Goal: Check status

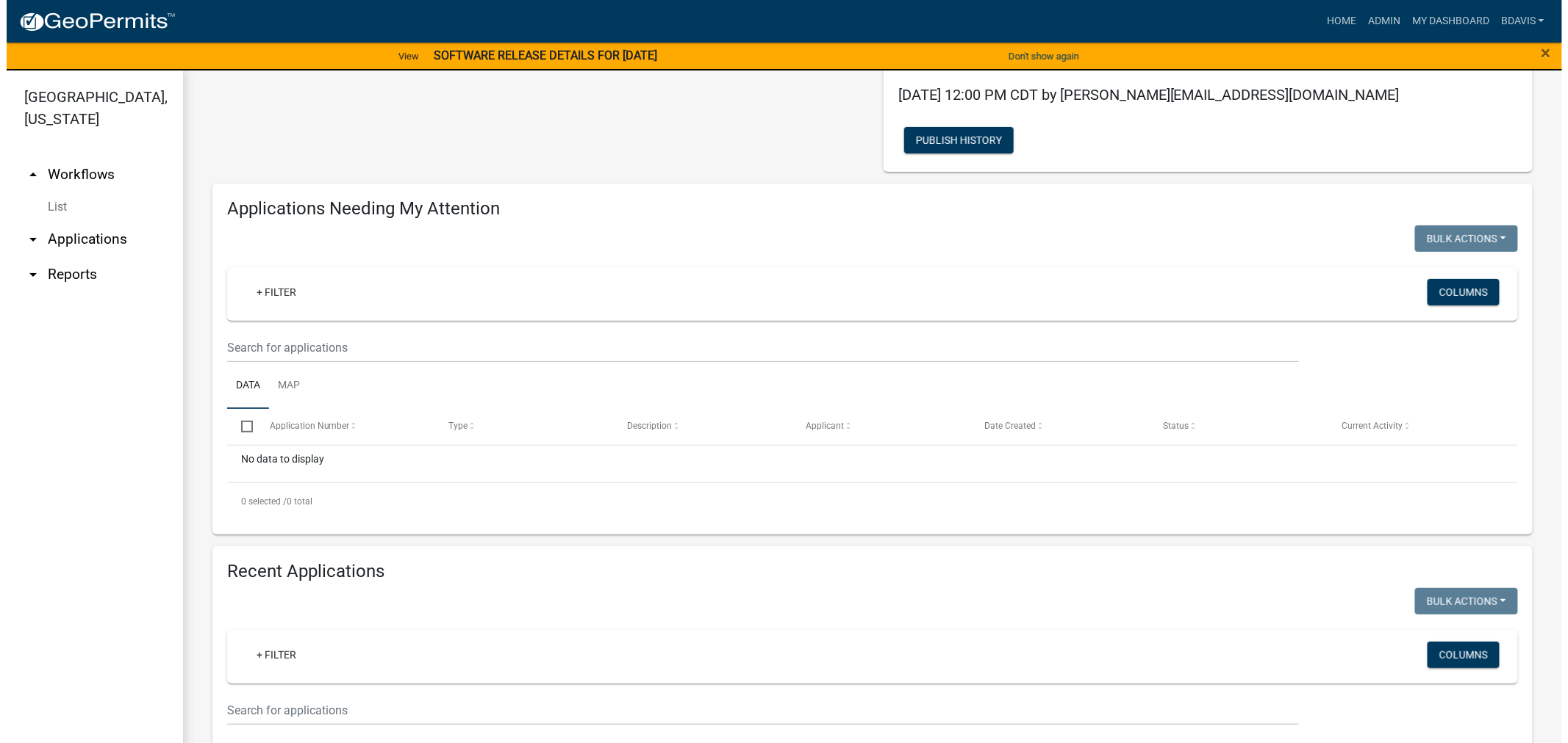
scroll to position [245, 0]
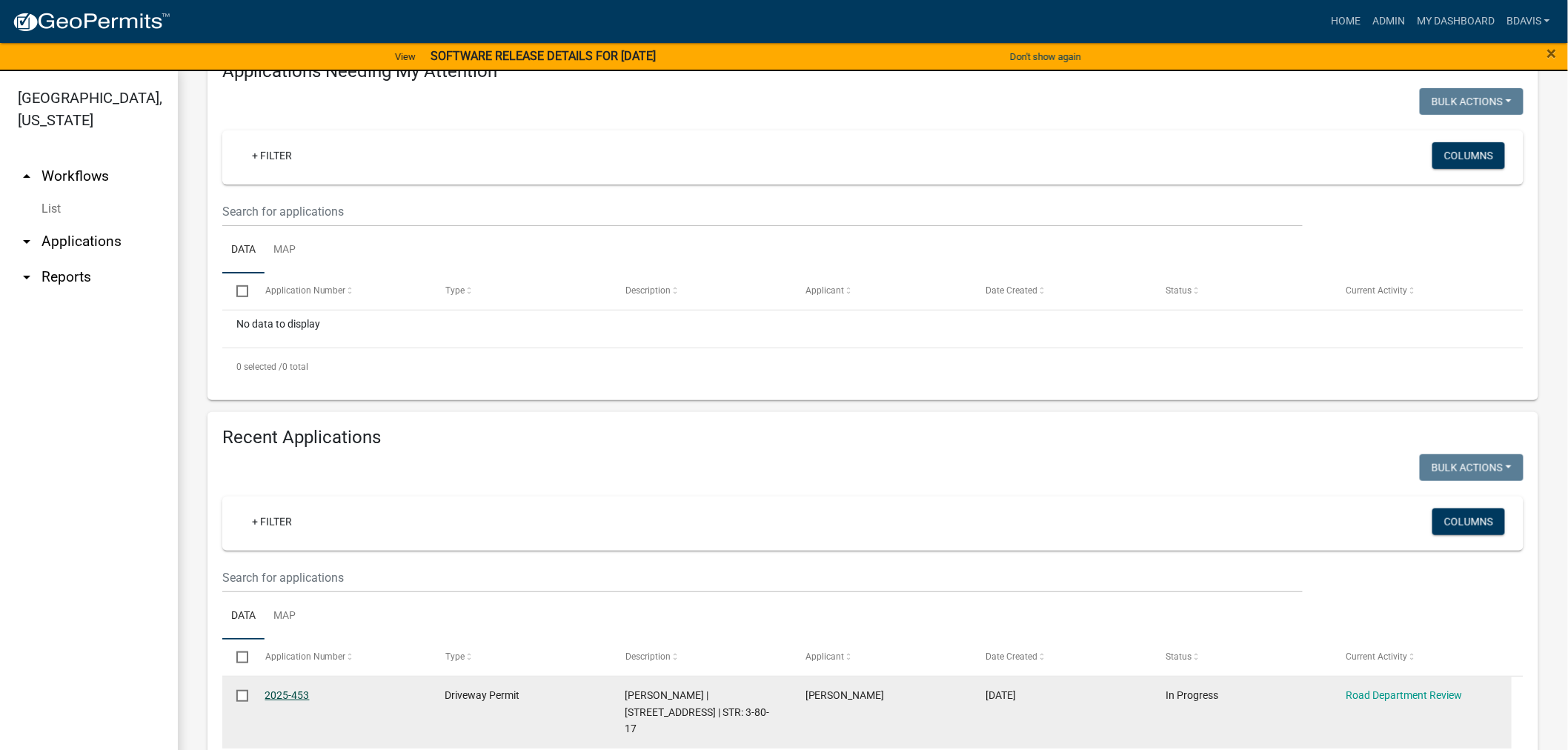
click at [301, 689] on link "2025-453" at bounding box center [287, 695] width 45 height 12
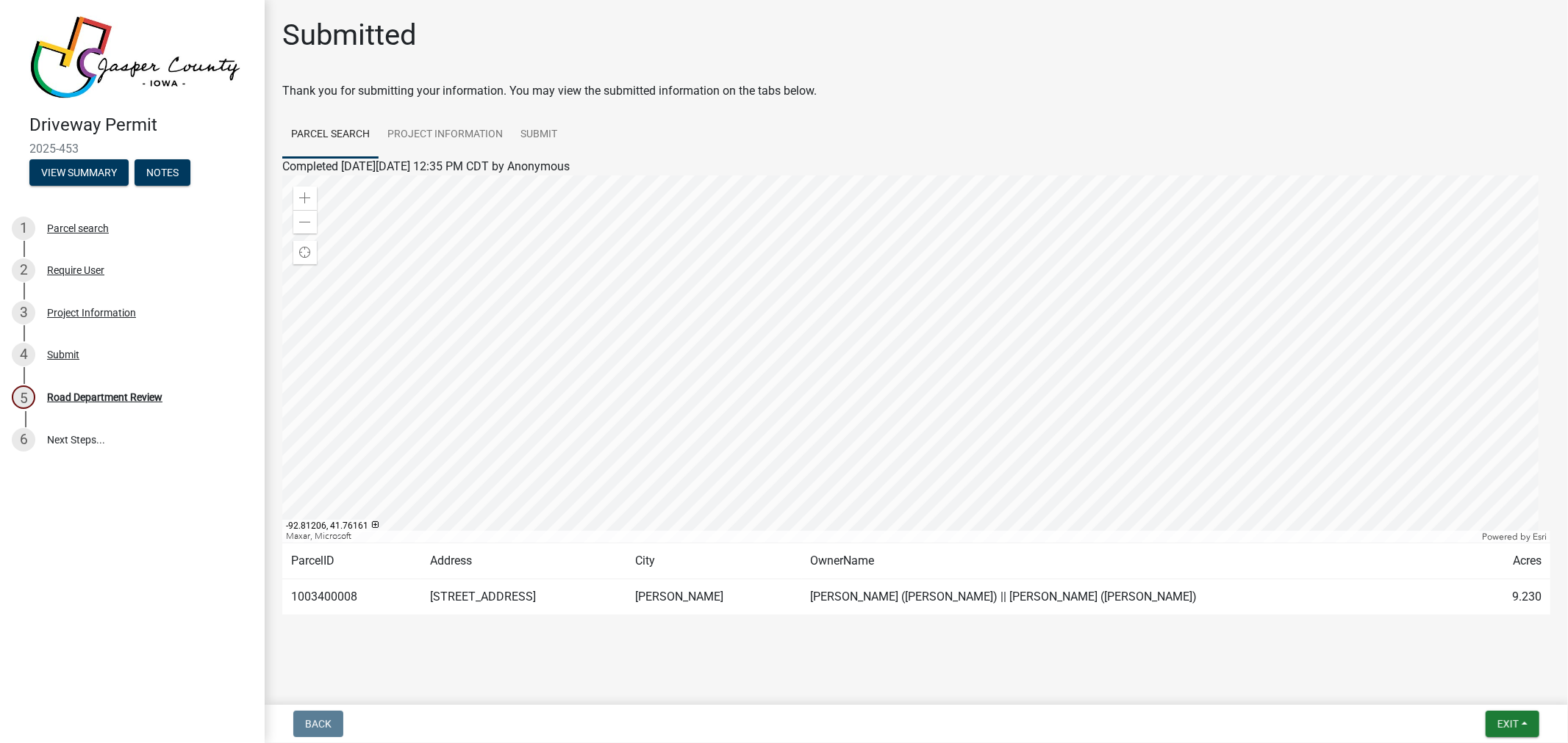
scroll to position [2, 0]
click at [485, 133] on link "Project Information" at bounding box center [445, 133] width 133 height 47
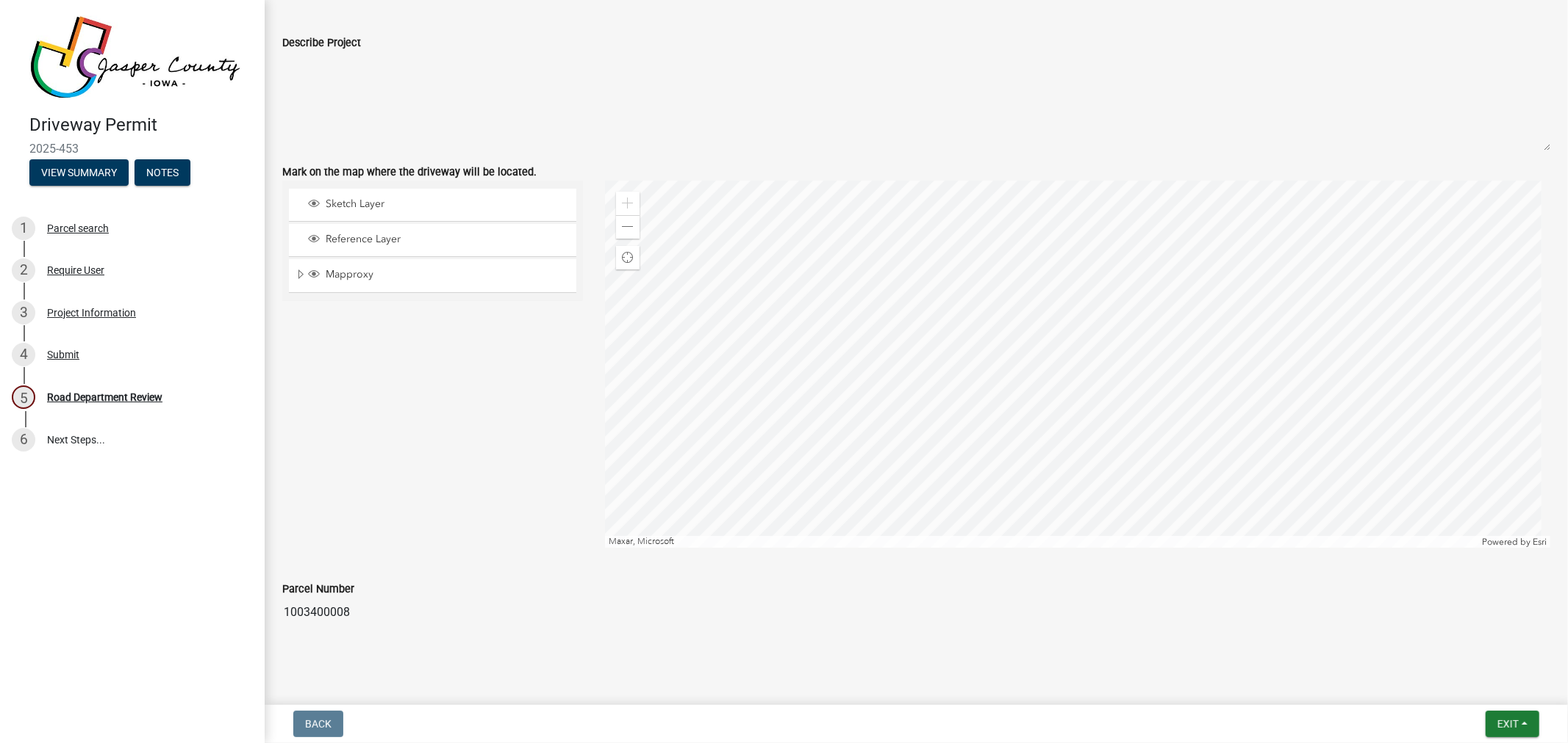
scroll to position [1481, 0]
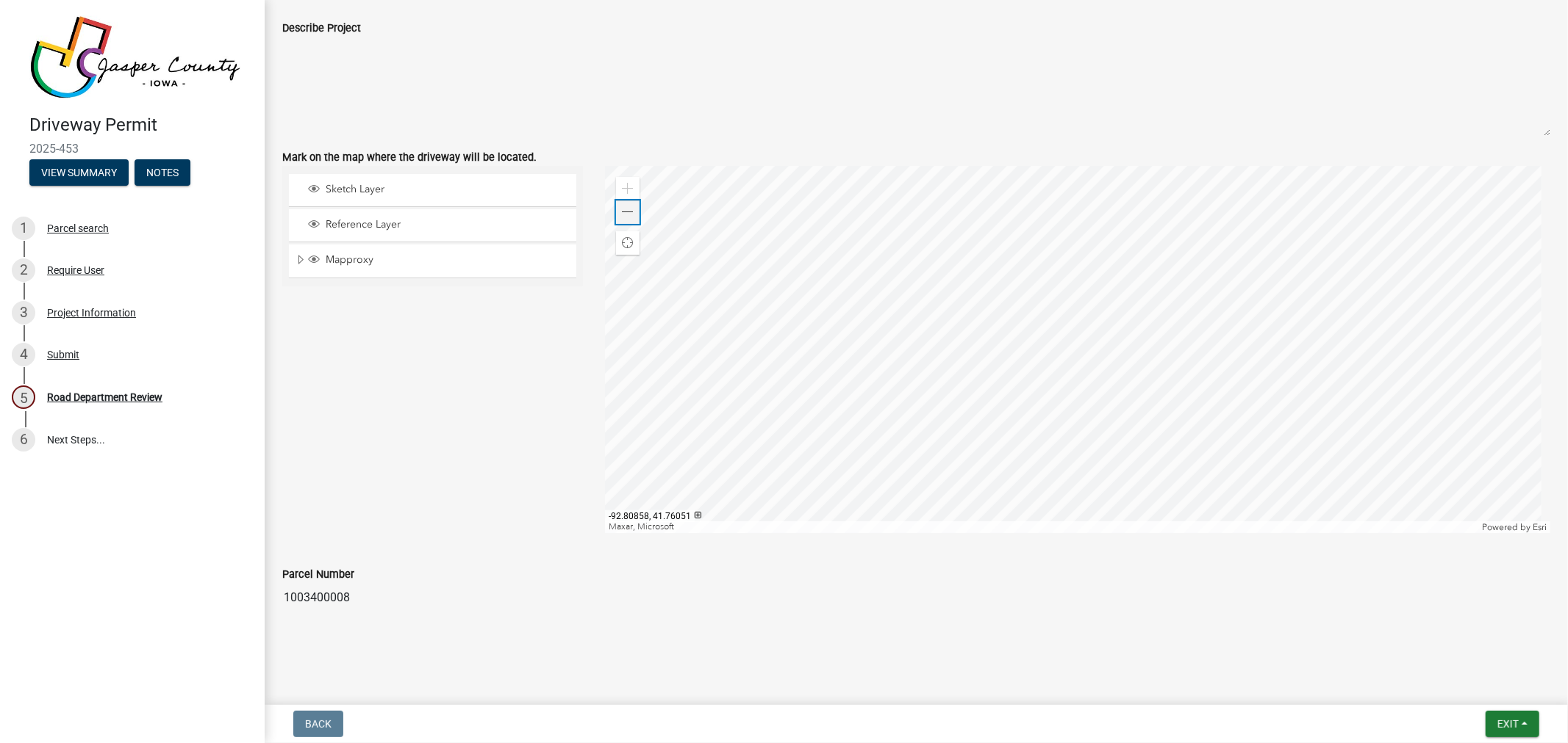
click at [625, 209] on span at bounding box center [628, 212] width 12 height 12
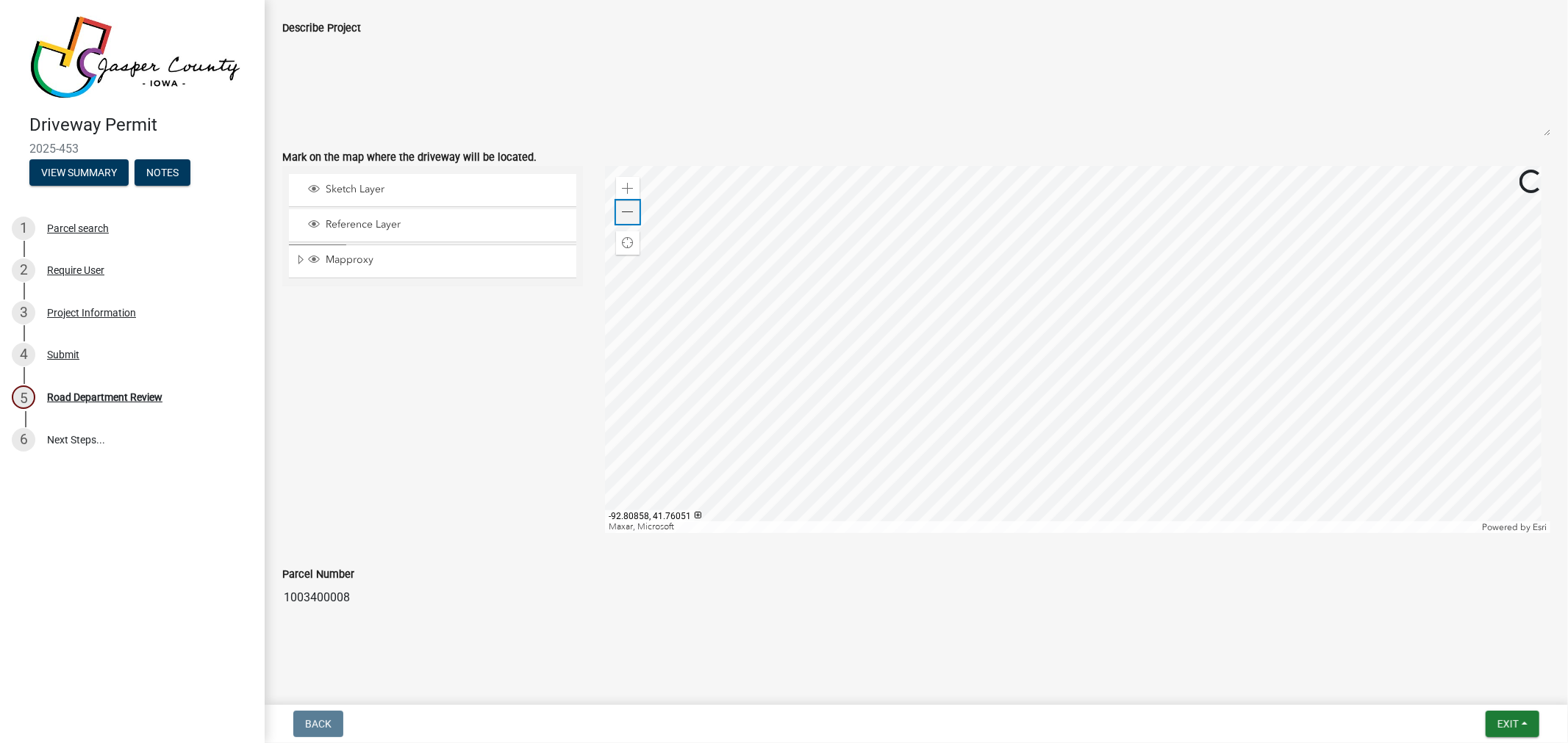
click at [625, 209] on span at bounding box center [628, 212] width 12 height 12
click at [623, 194] on div "Zoom in" at bounding box center [627, 188] width 23 height 23
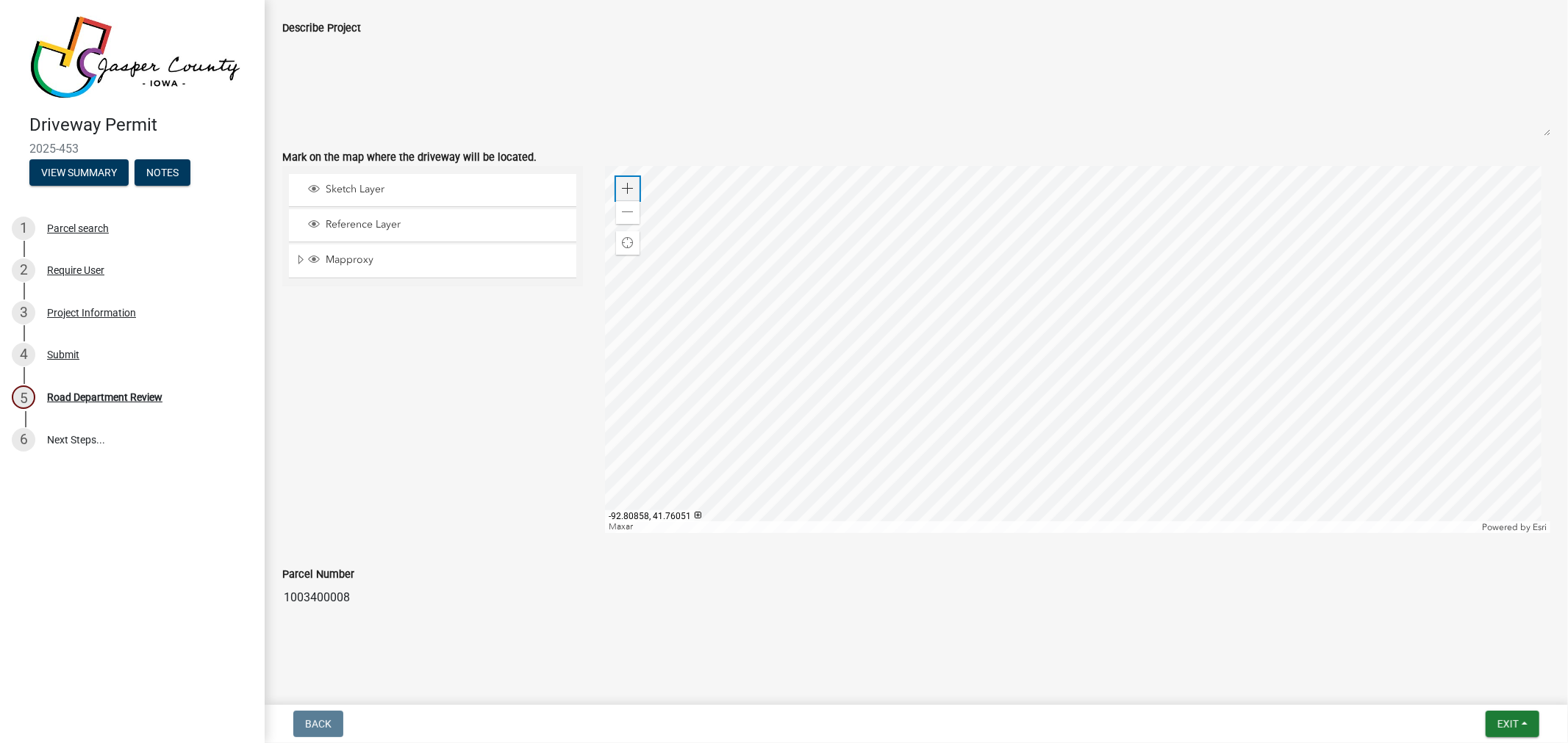
click at [623, 194] on div "Zoom in" at bounding box center [627, 188] width 23 height 23
click at [622, 212] on span at bounding box center [628, 212] width 12 height 12
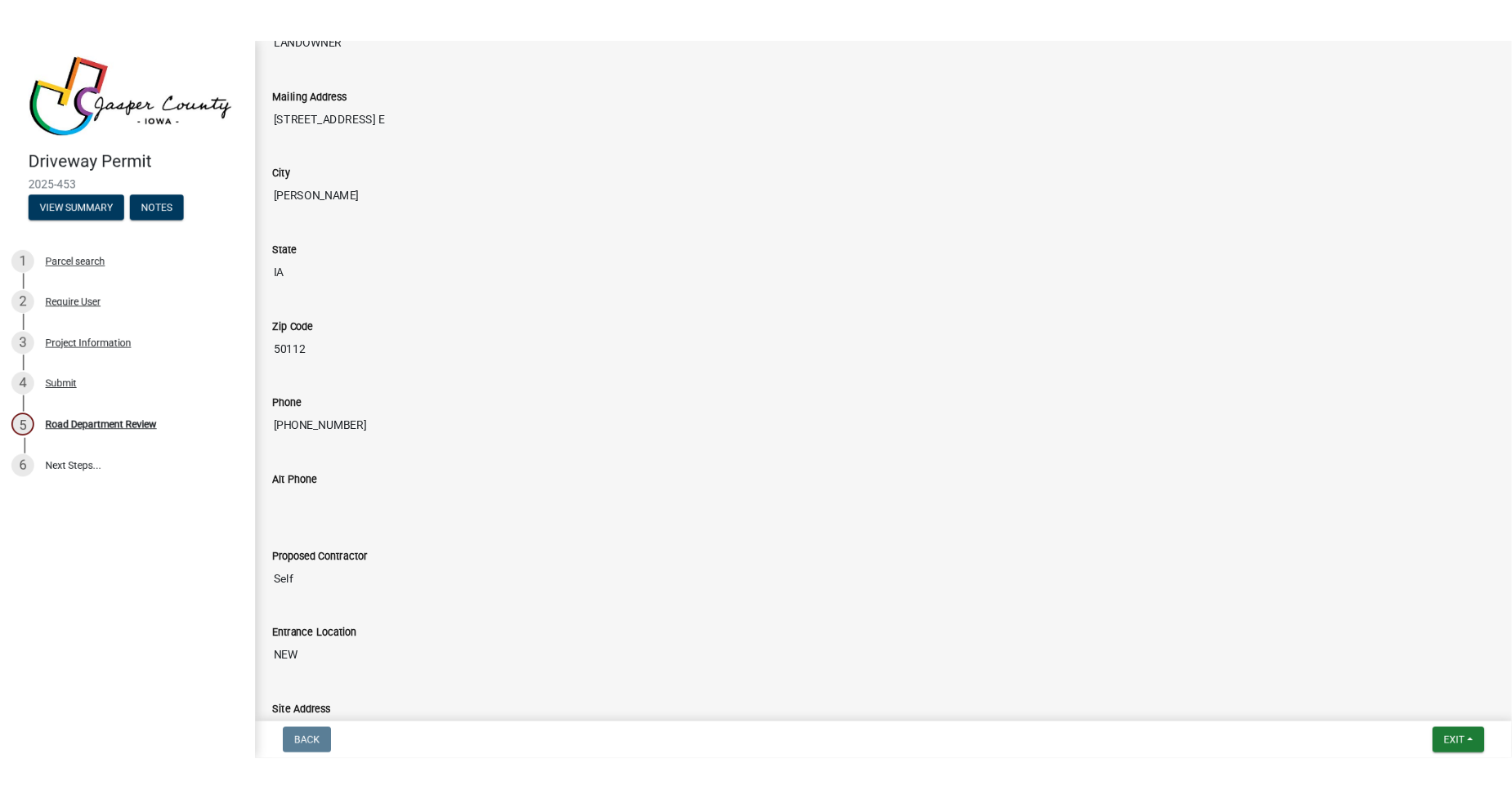
scroll to position [286, 0]
